Goal: Information Seeking & Learning: Find specific fact

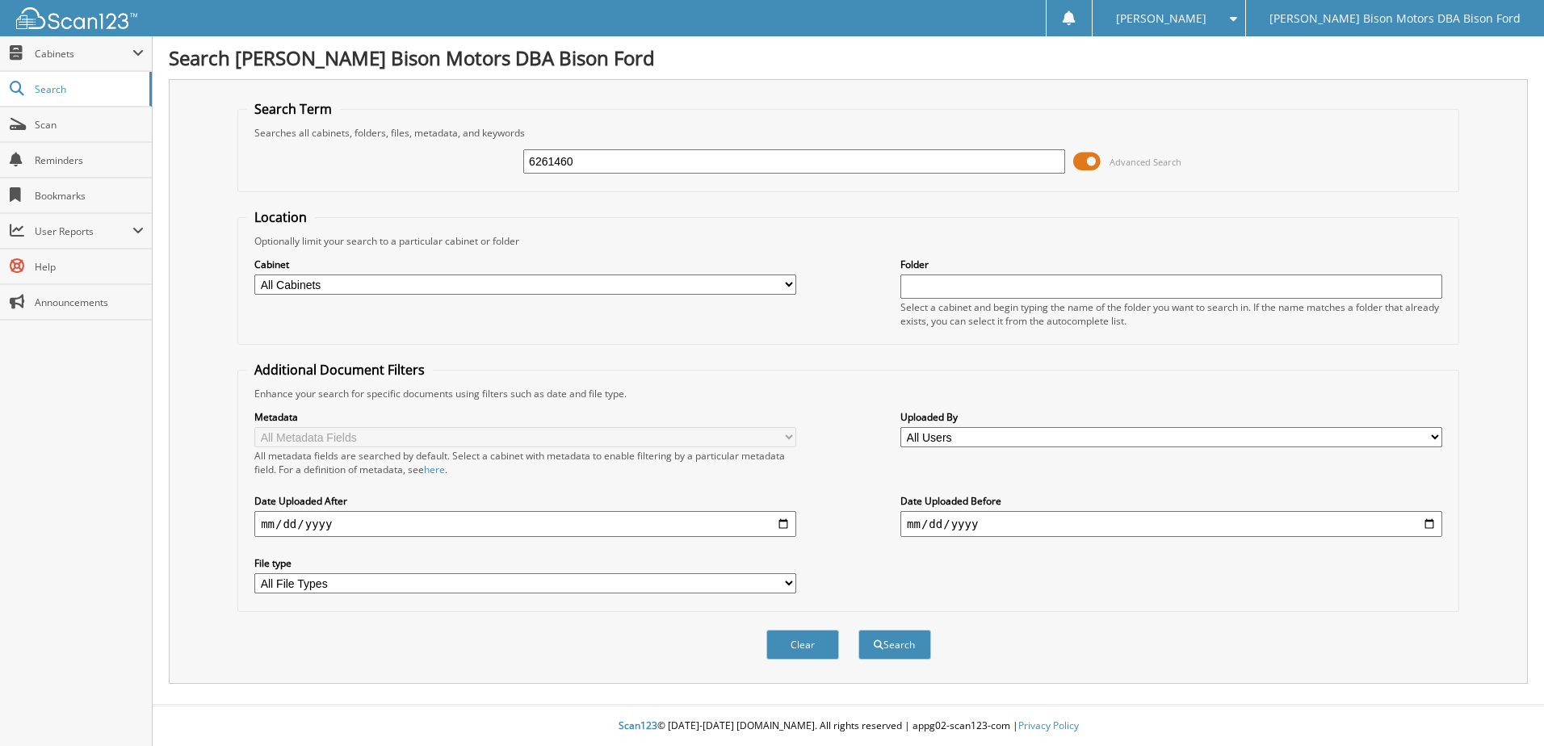
type input "6261460"
click at [858, 630] on button "Search" at bounding box center [894, 645] width 73 height 30
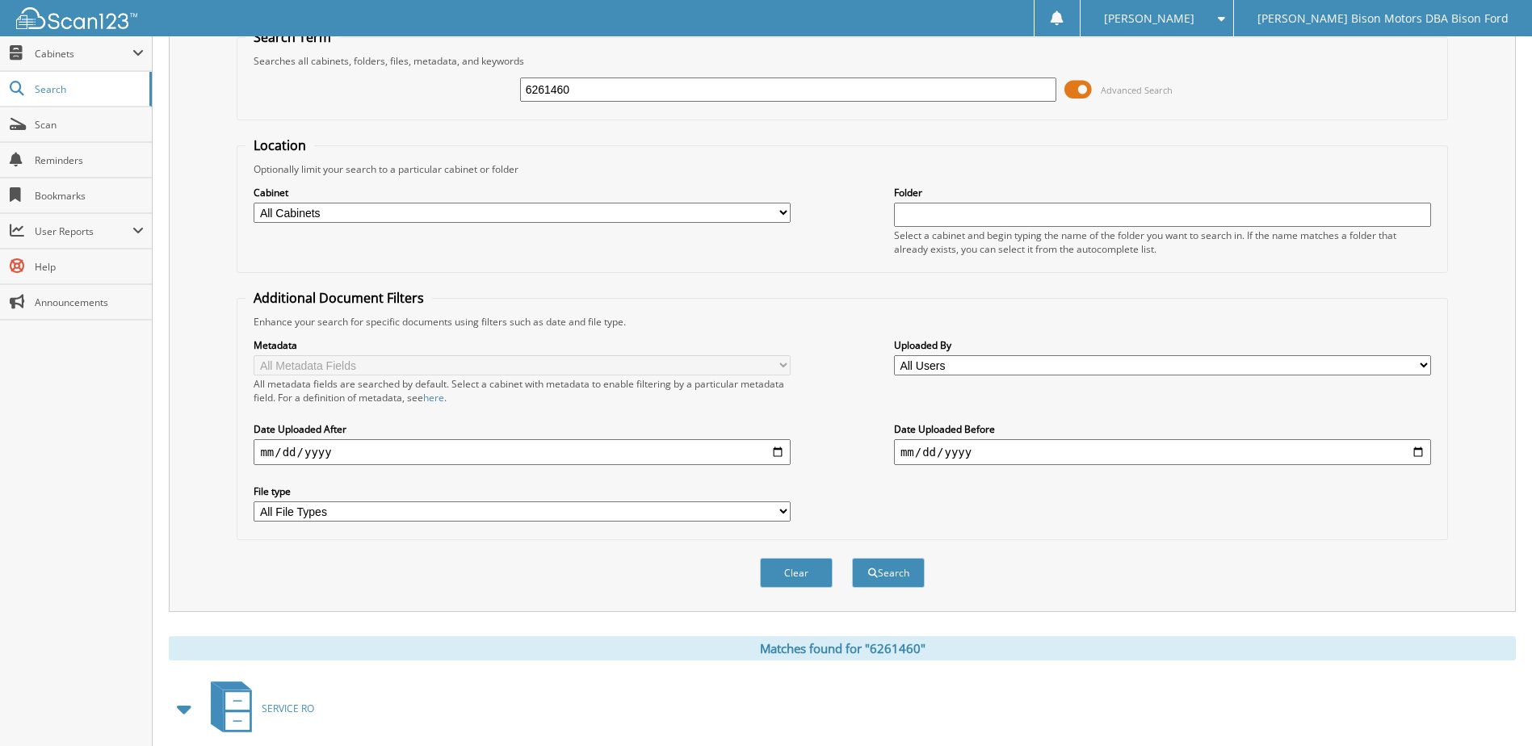
scroll to position [157, 0]
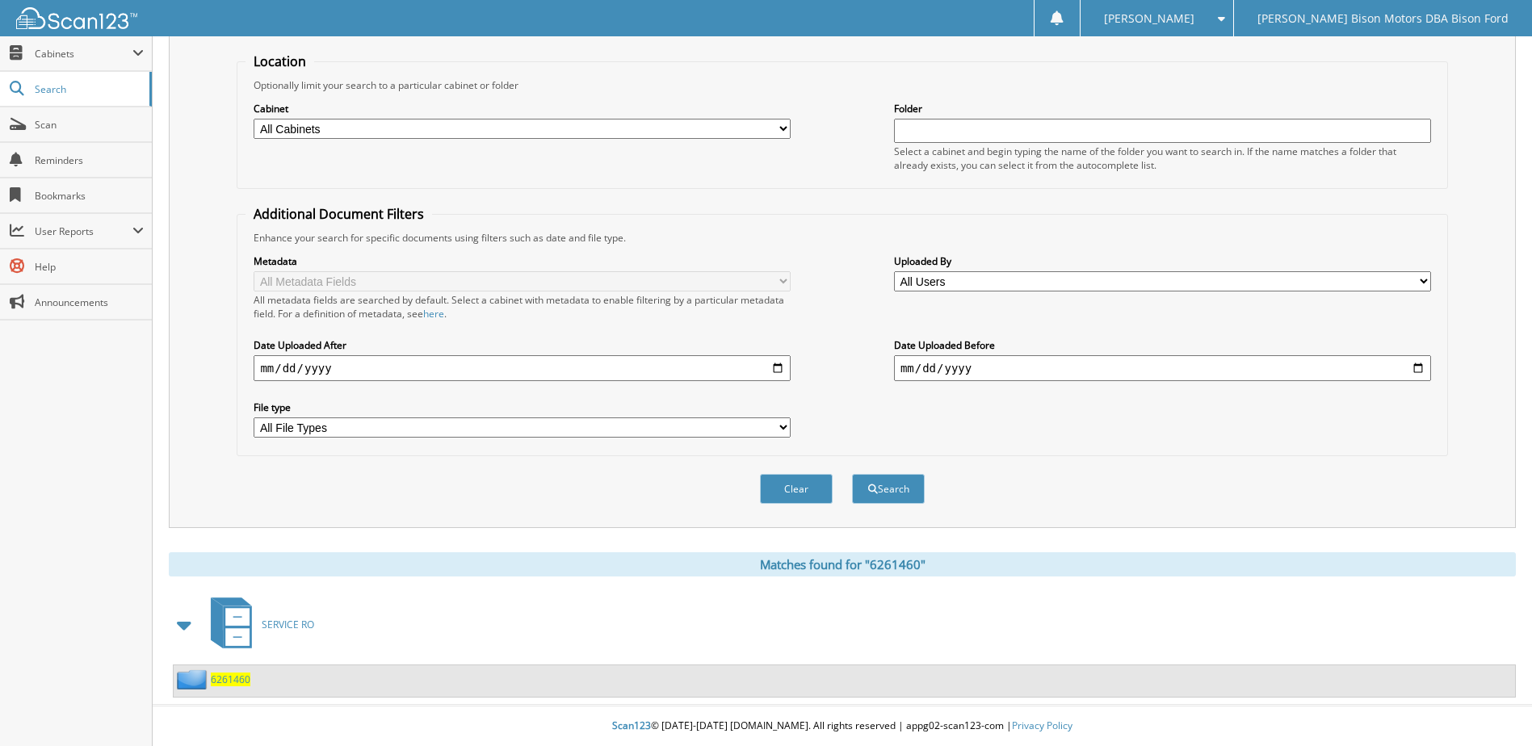
click at [223, 683] on span "6261460" at bounding box center [231, 680] width 40 height 14
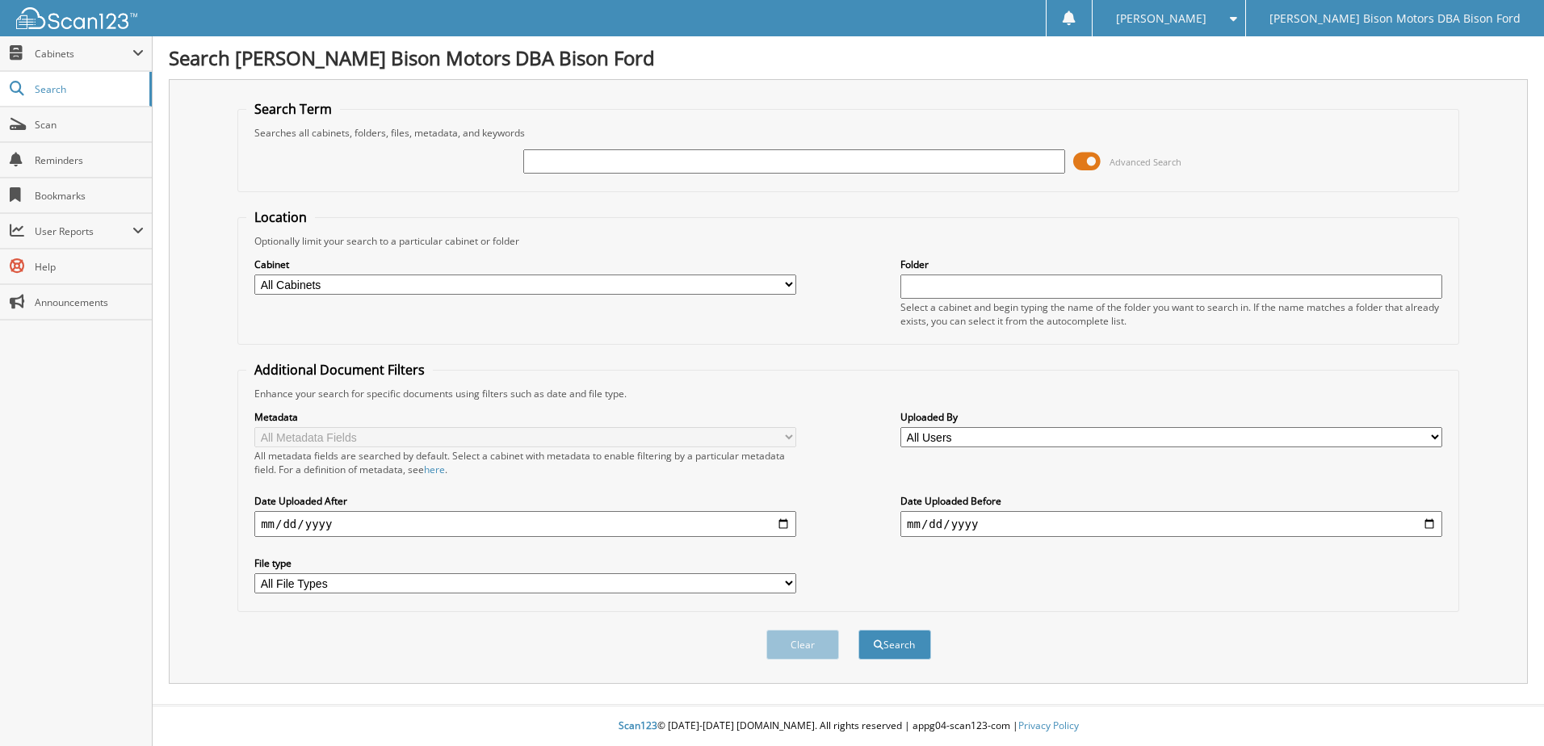
click at [561, 161] on input "text" at bounding box center [794, 161] width 542 height 24
type input "6240594"
click at [858, 630] on button "Search" at bounding box center [894, 645] width 73 height 30
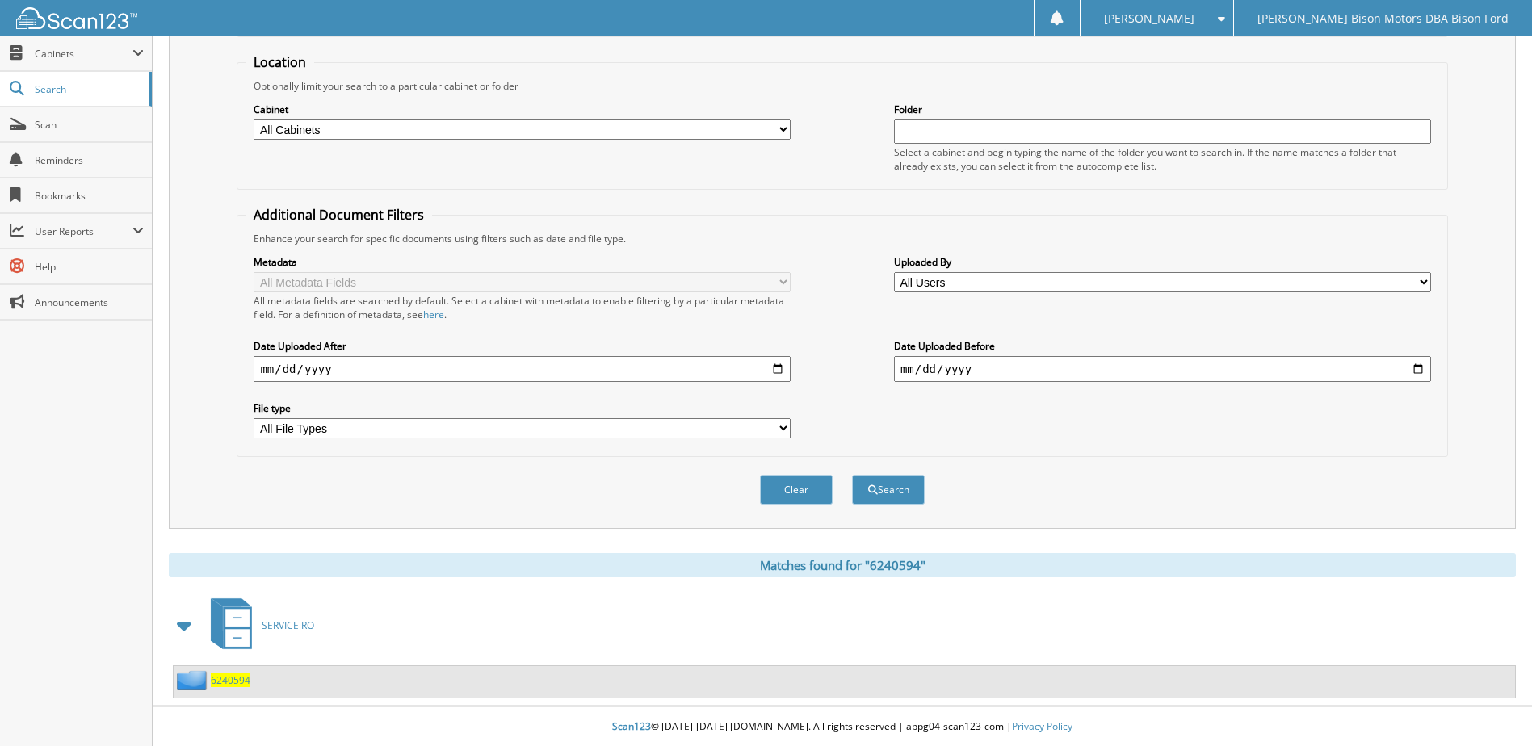
scroll to position [157, 0]
click at [229, 676] on span "6240594" at bounding box center [231, 680] width 40 height 14
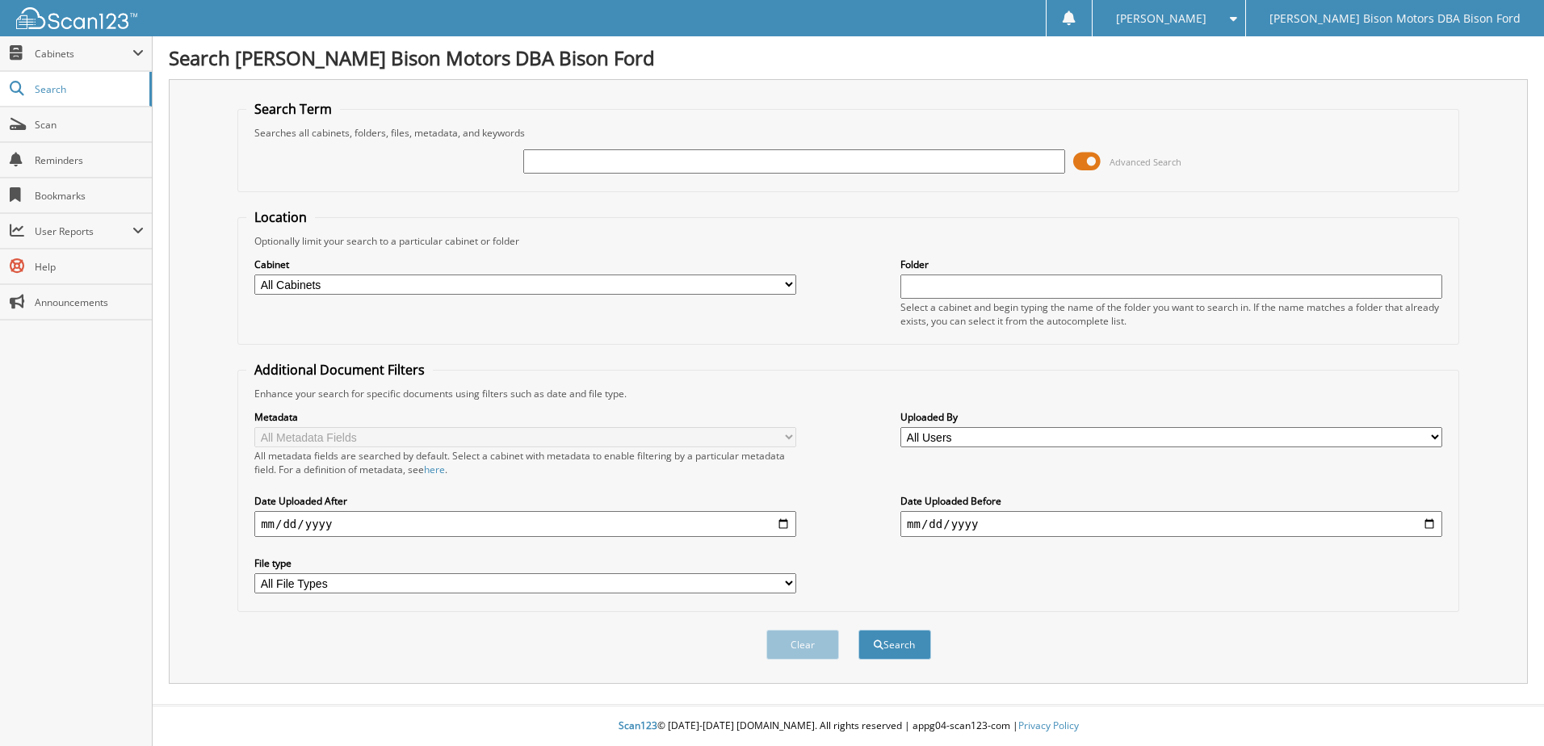
click at [564, 168] on input "text" at bounding box center [794, 161] width 542 height 24
type input "6240457"
click at [858, 630] on button "Search" at bounding box center [894, 645] width 73 height 30
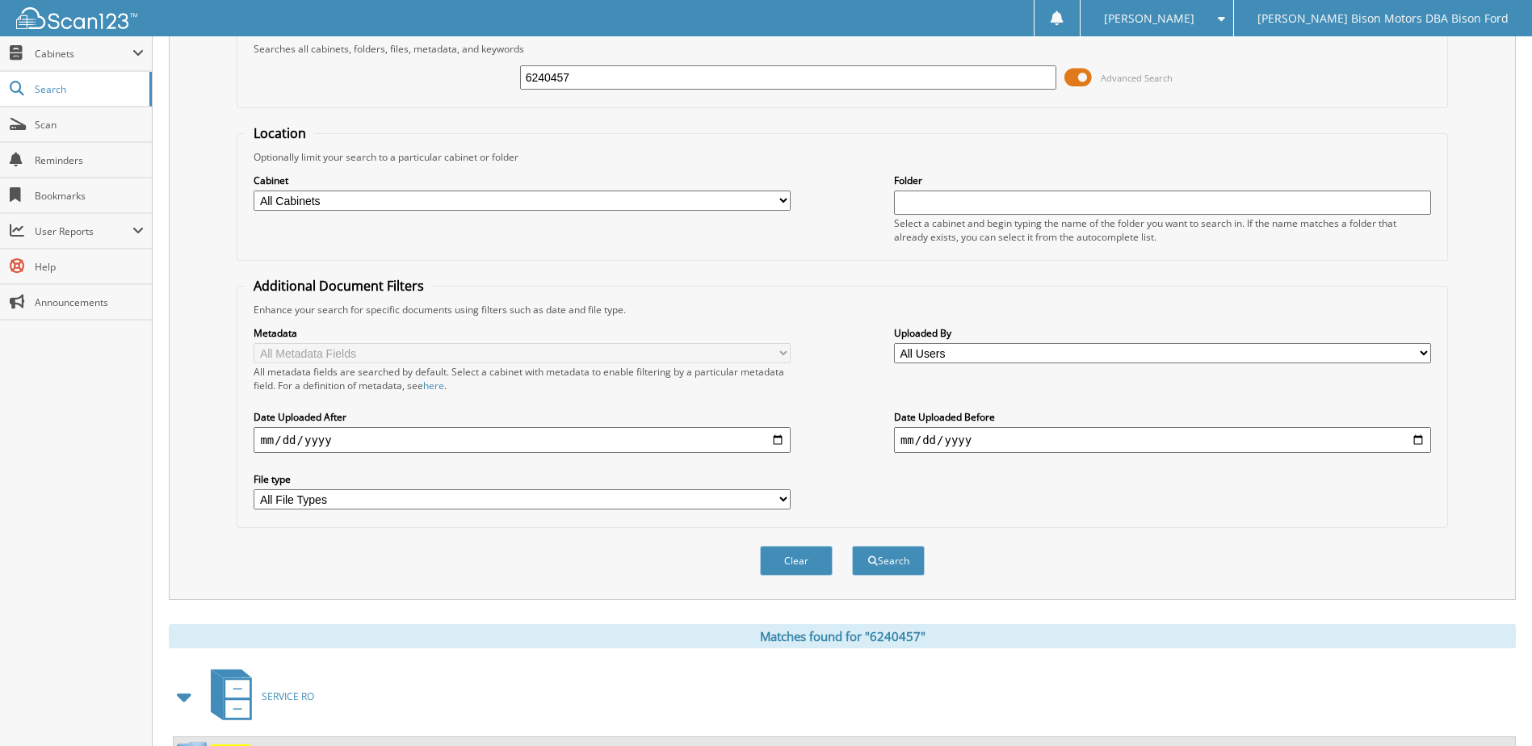
scroll to position [157, 0]
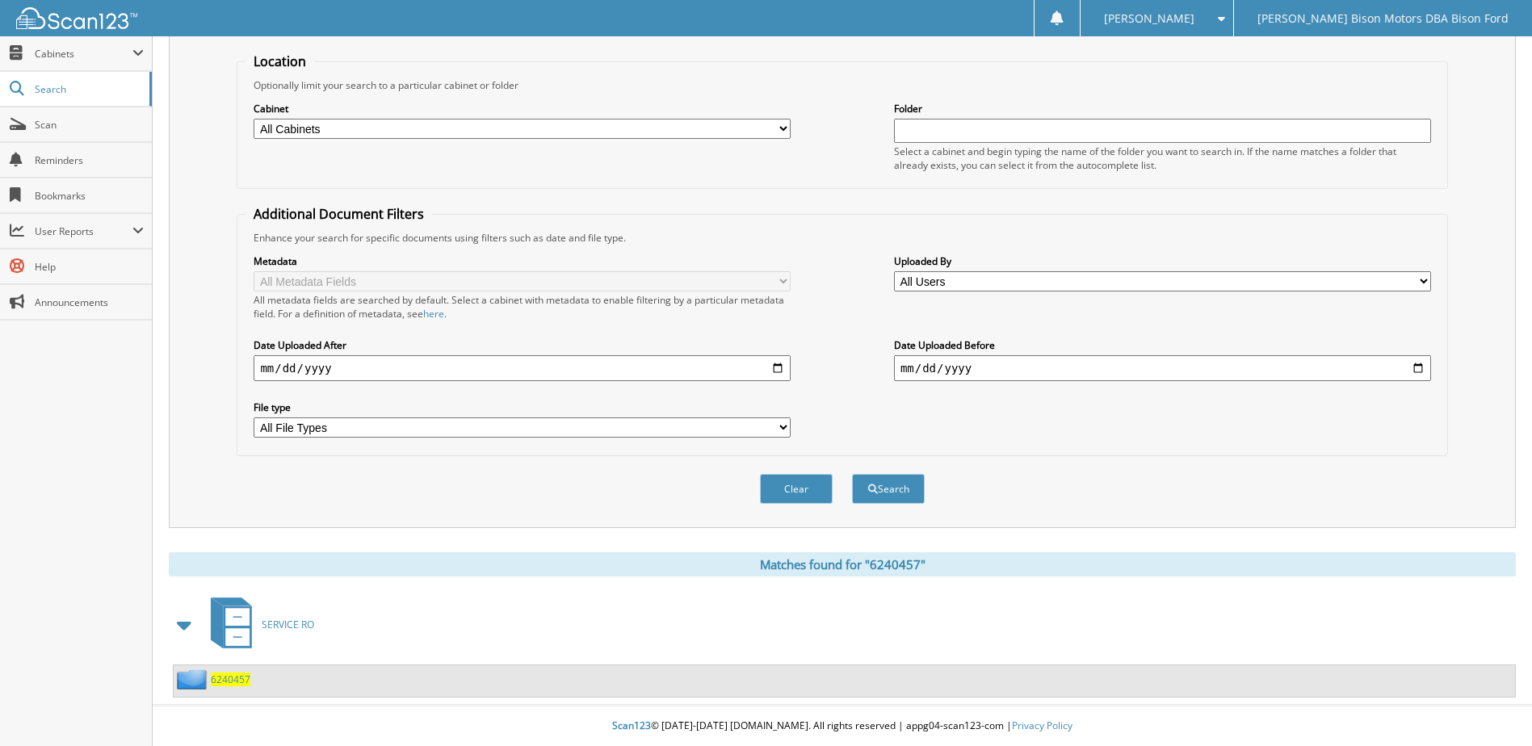
click at [223, 680] on span "6240457" at bounding box center [231, 680] width 40 height 14
